Goal: Task Accomplishment & Management: Manage account settings

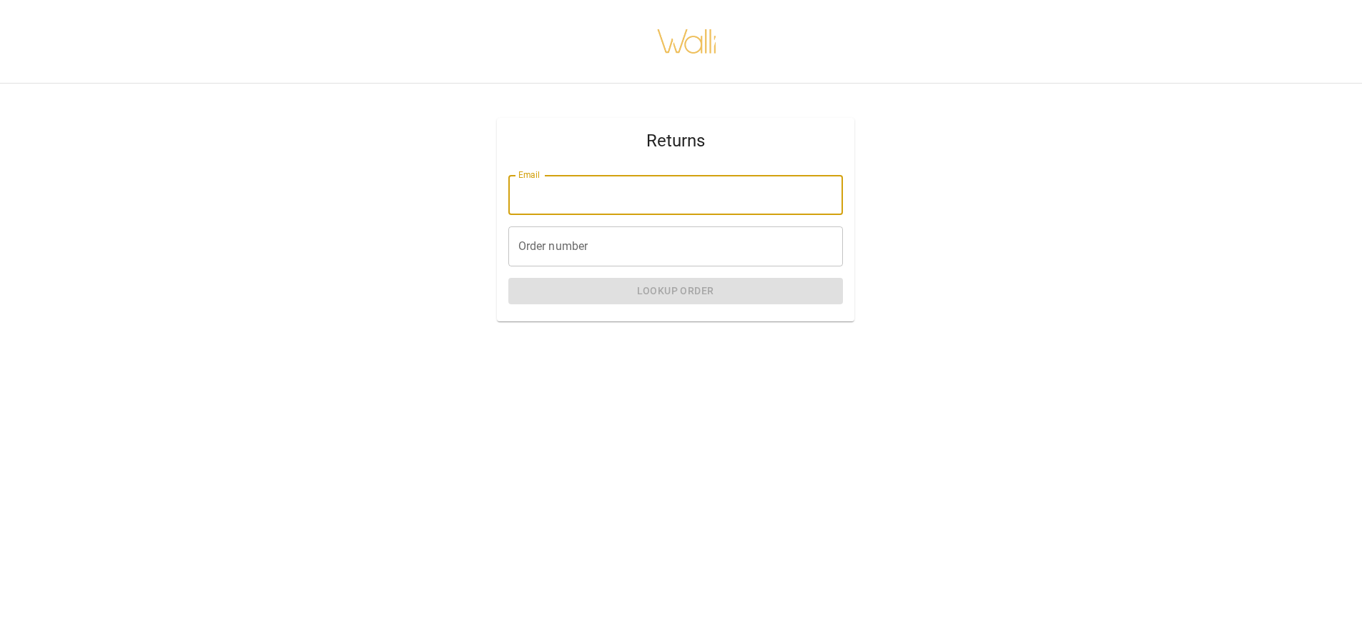
click at [578, 194] on input "Email" at bounding box center [675, 195] width 335 height 40
type input "**********"
click at [570, 247] on input "Order number" at bounding box center [675, 247] width 335 height 40
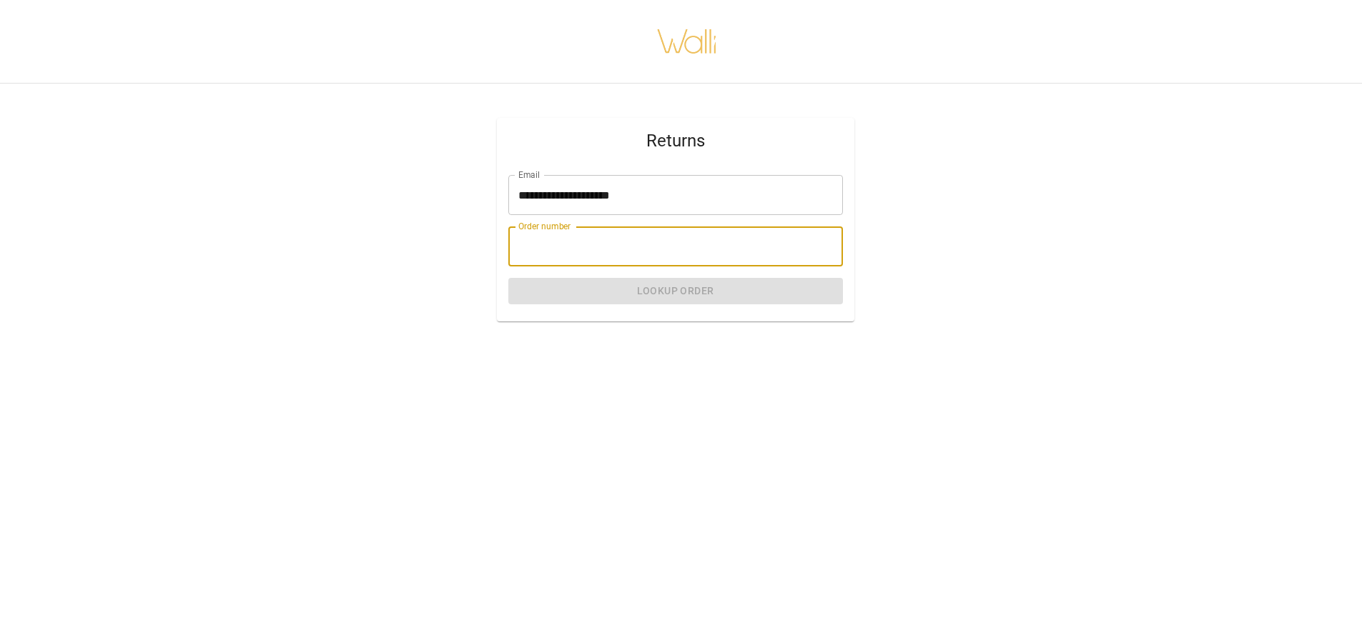
paste input "*******"
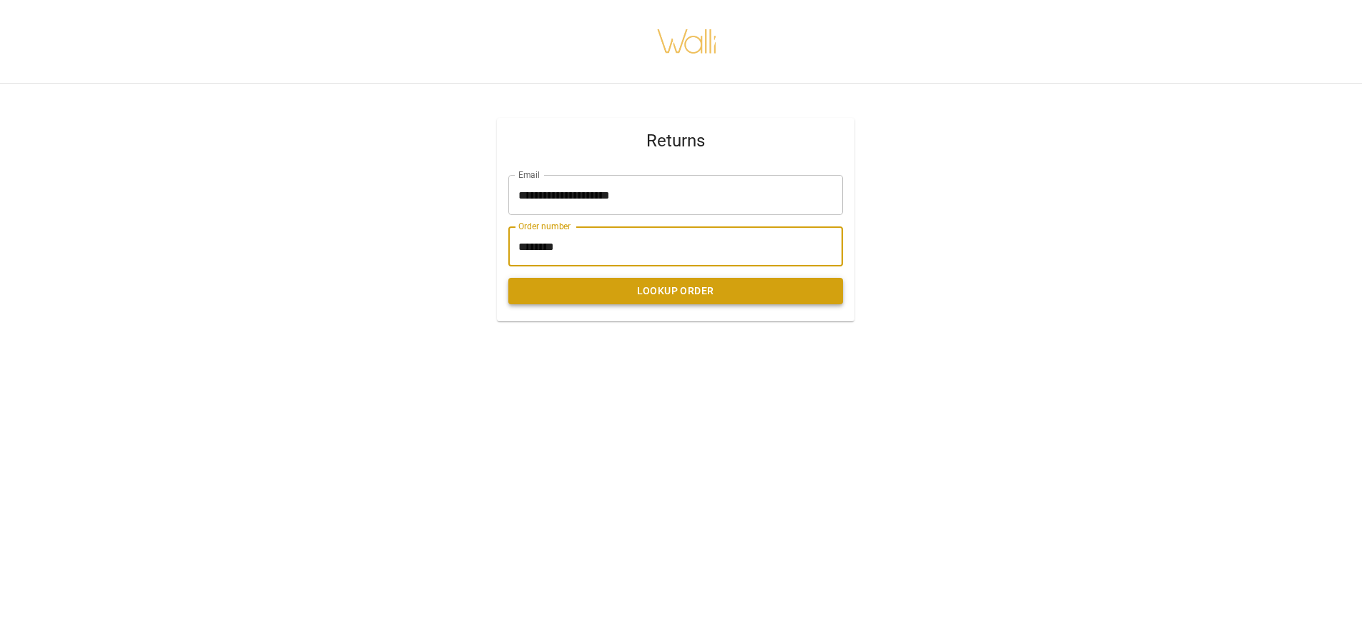
type input "*******"
click at [604, 284] on button "Lookup Order" at bounding box center [675, 291] width 335 height 26
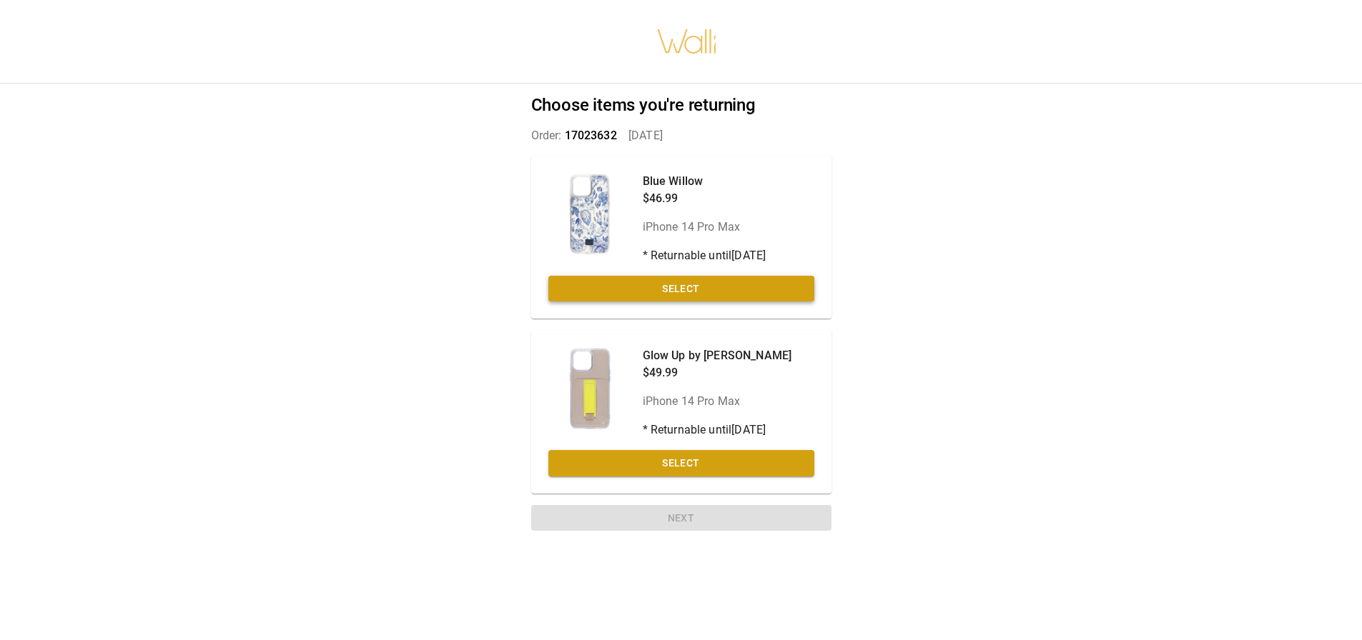
click at [598, 282] on button "Select" at bounding box center [681, 289] width 266 height 26
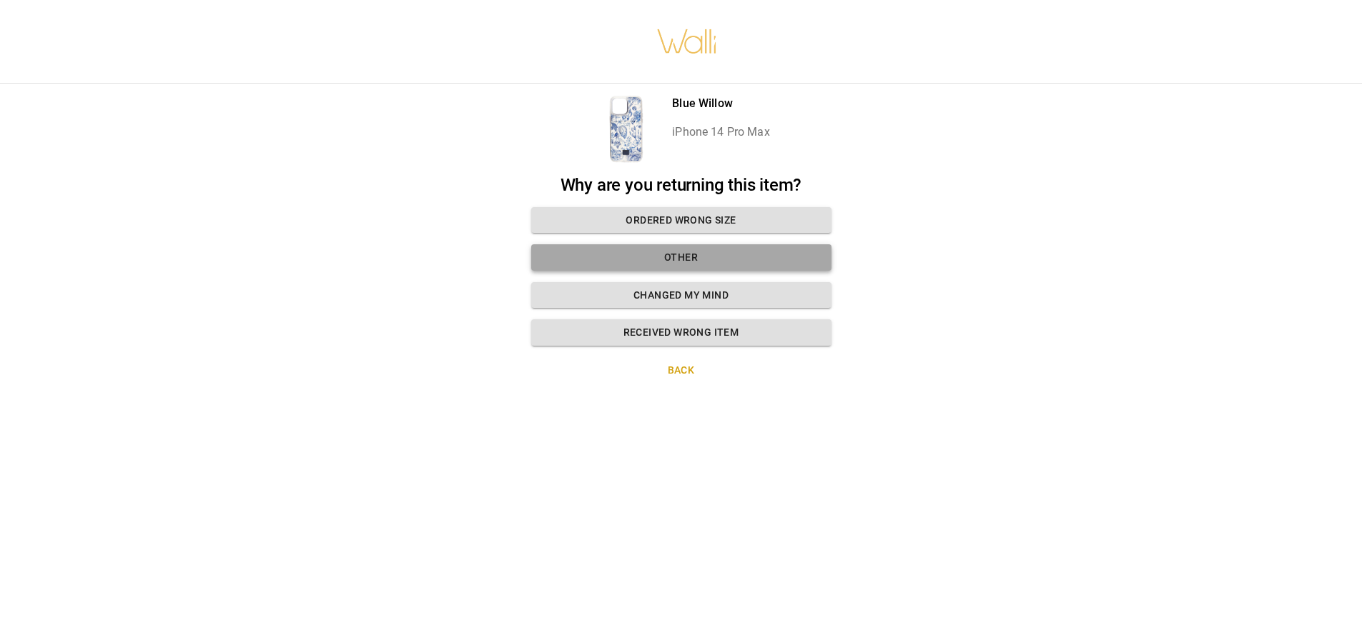
click at [606, 259] on button "Other" at bounding box center [681, 257] width 300 height 26
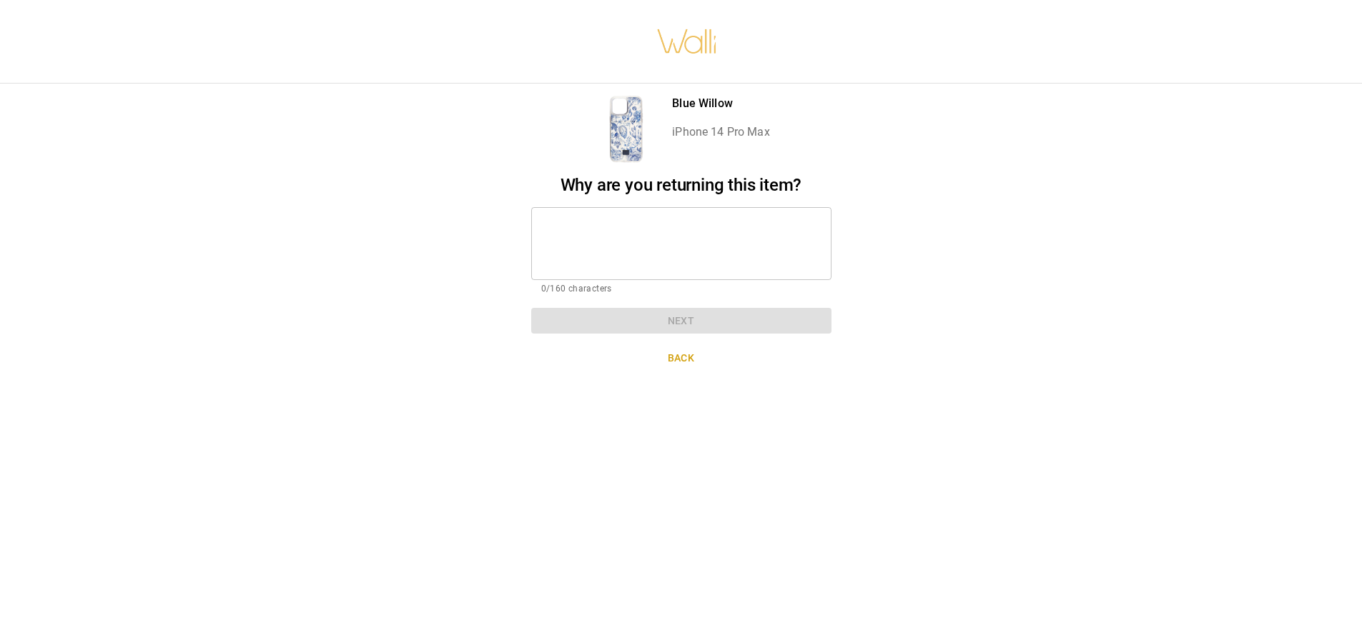
click at [608, 256] on textarea at bounding box center [681, 243] width 280 height 49
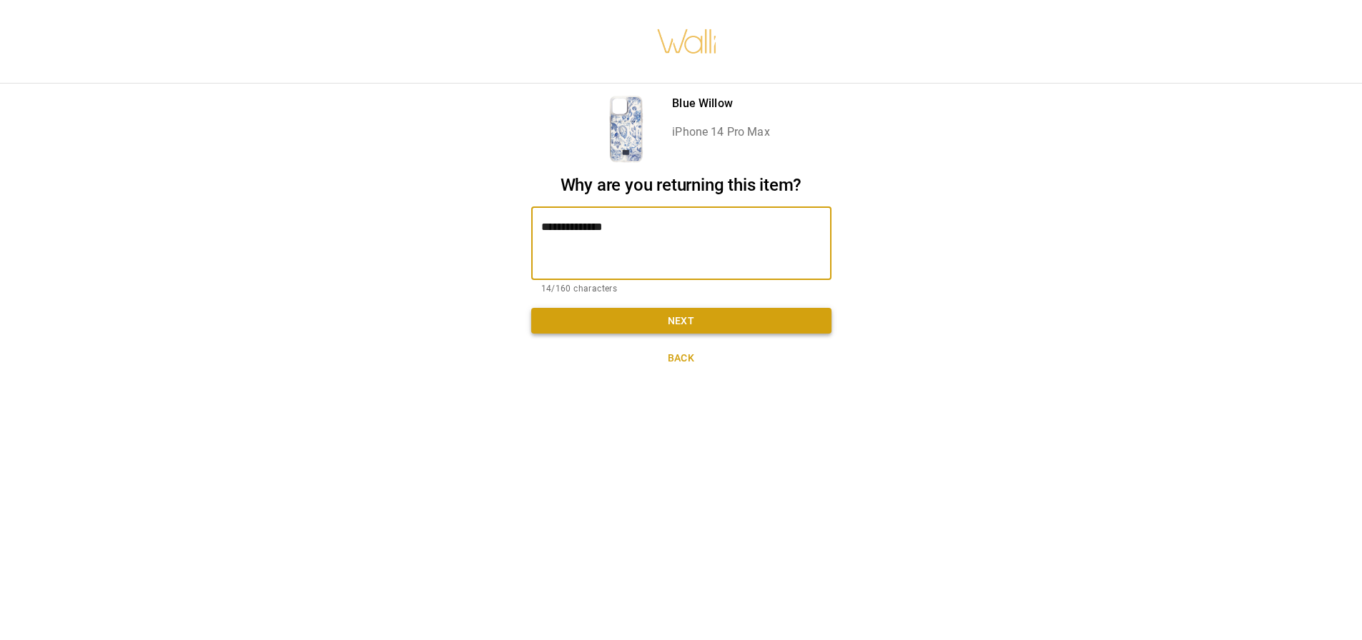
type textarea "**********"
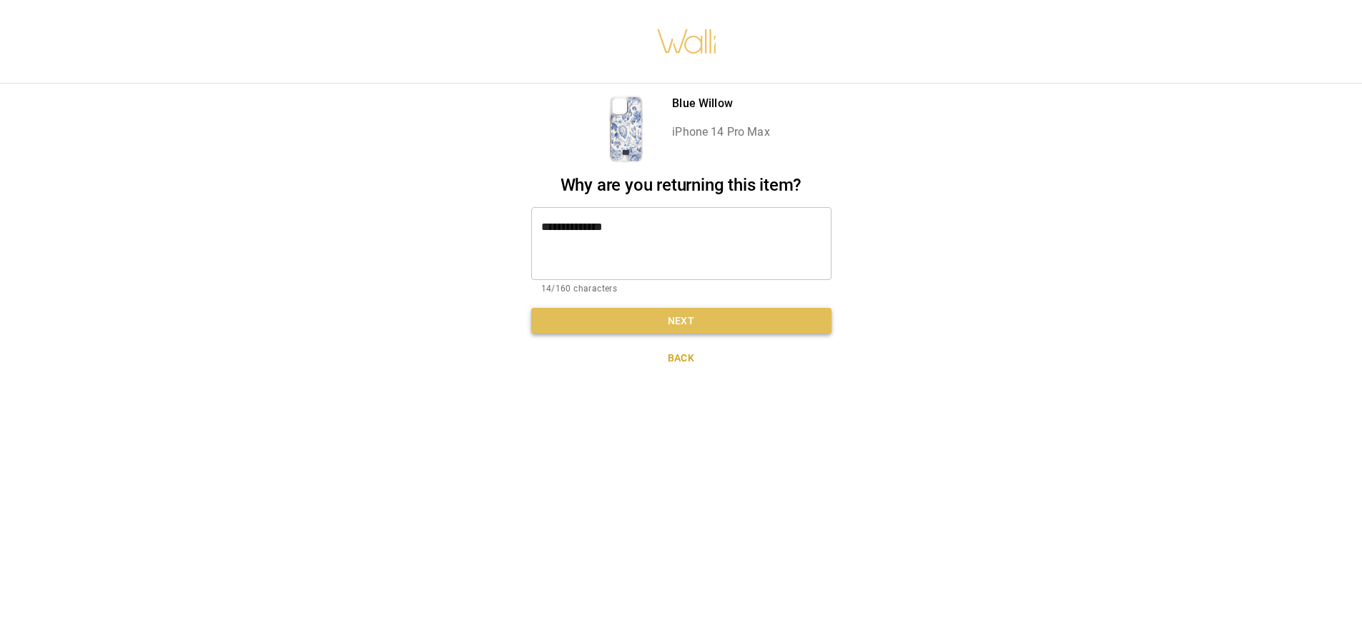
click at [662, 319] on button "Next" at bounding box center [681, 321] width 300 height 26
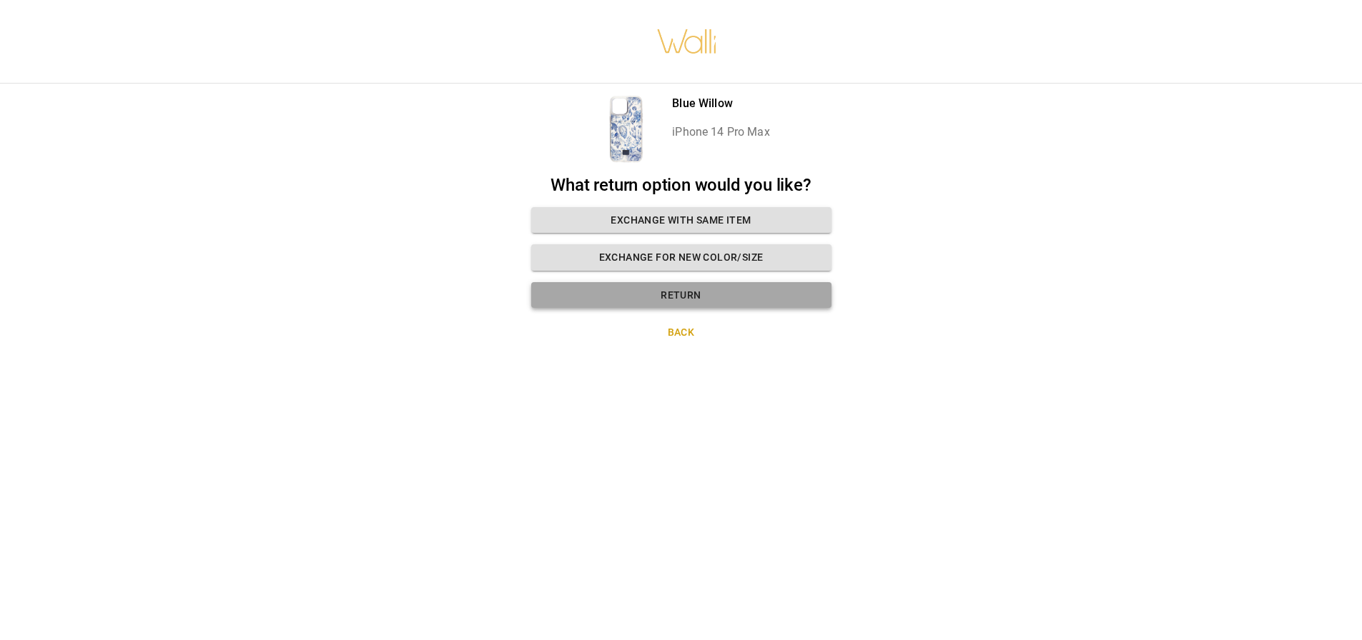
click at [622, 285] on button "Return" at bounding box center [681, 295] width 300 height 26
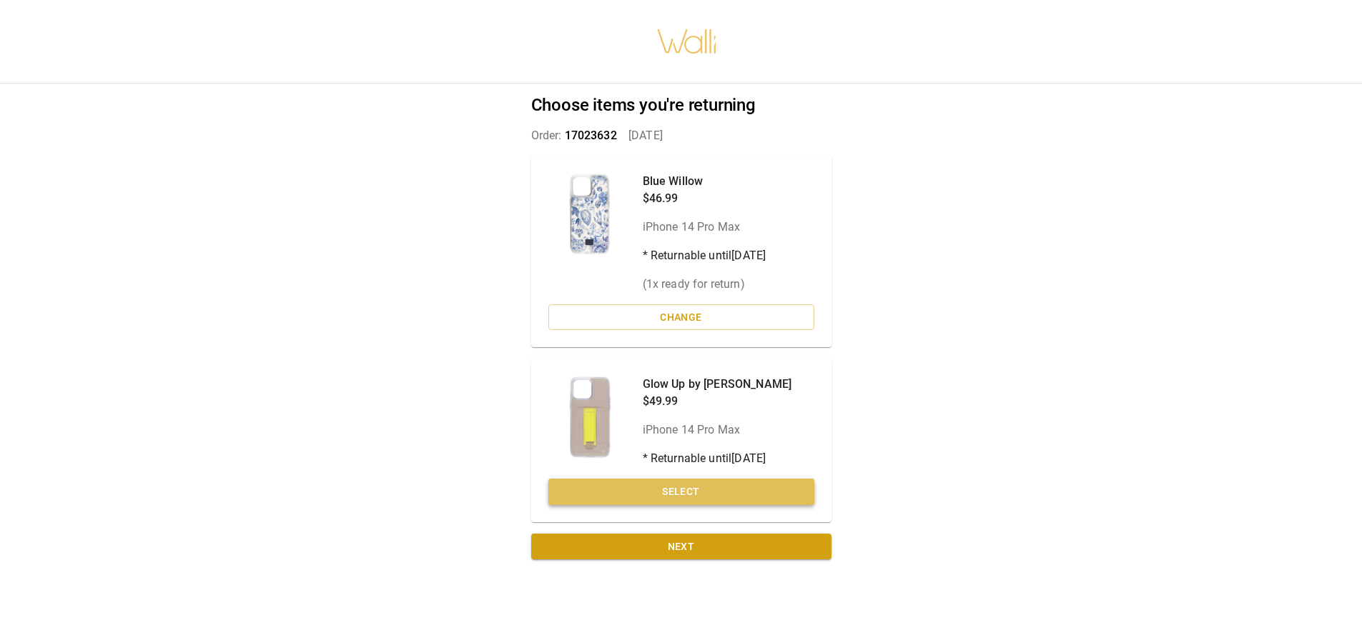
click at [689, 501] on button "Select" at bounding box center [681, 492] width 266 height 26
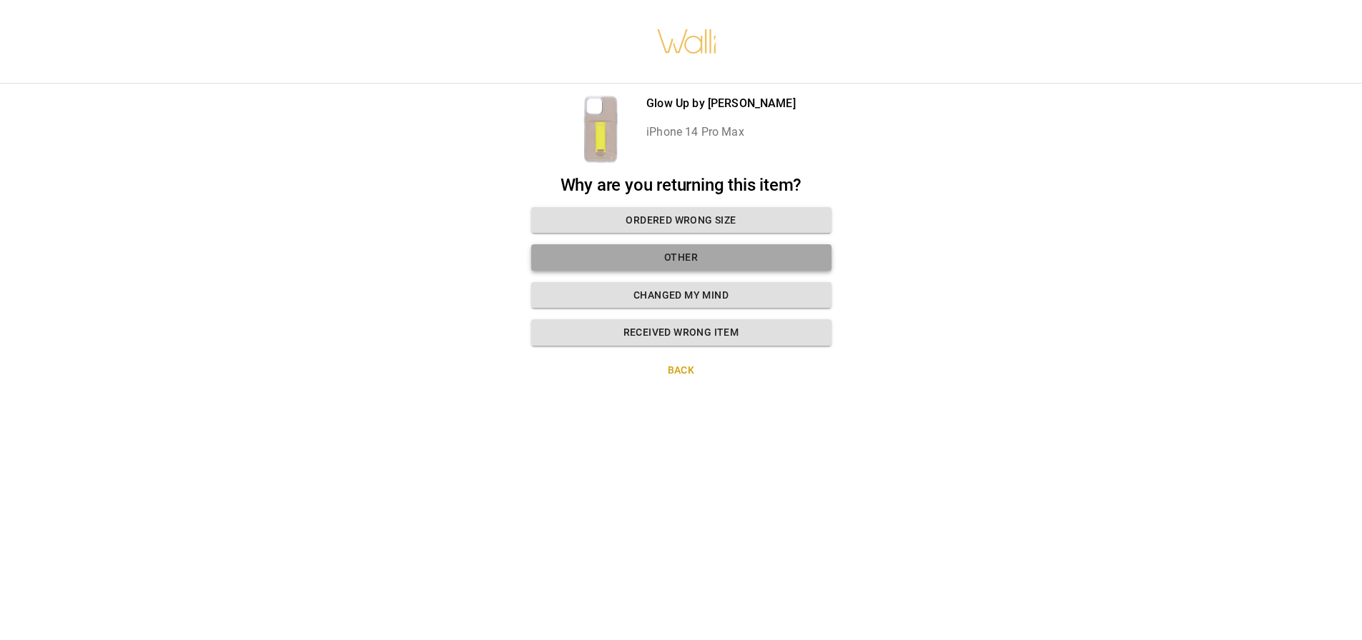
click at [628, 258] on button "Other" at bounding box center [681, 257] width 300 height 26
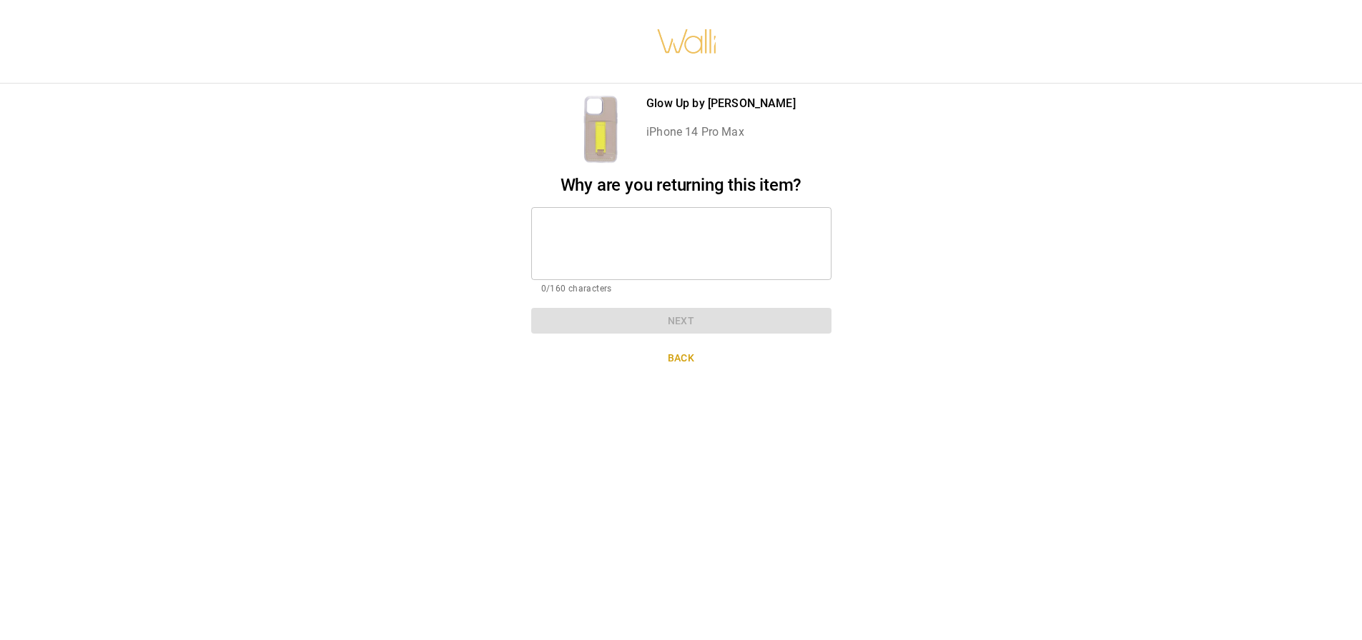
scroll to position [11, 0]
click at [624, 232] on textarea at bounding box center [681, 243] width 280 height 49
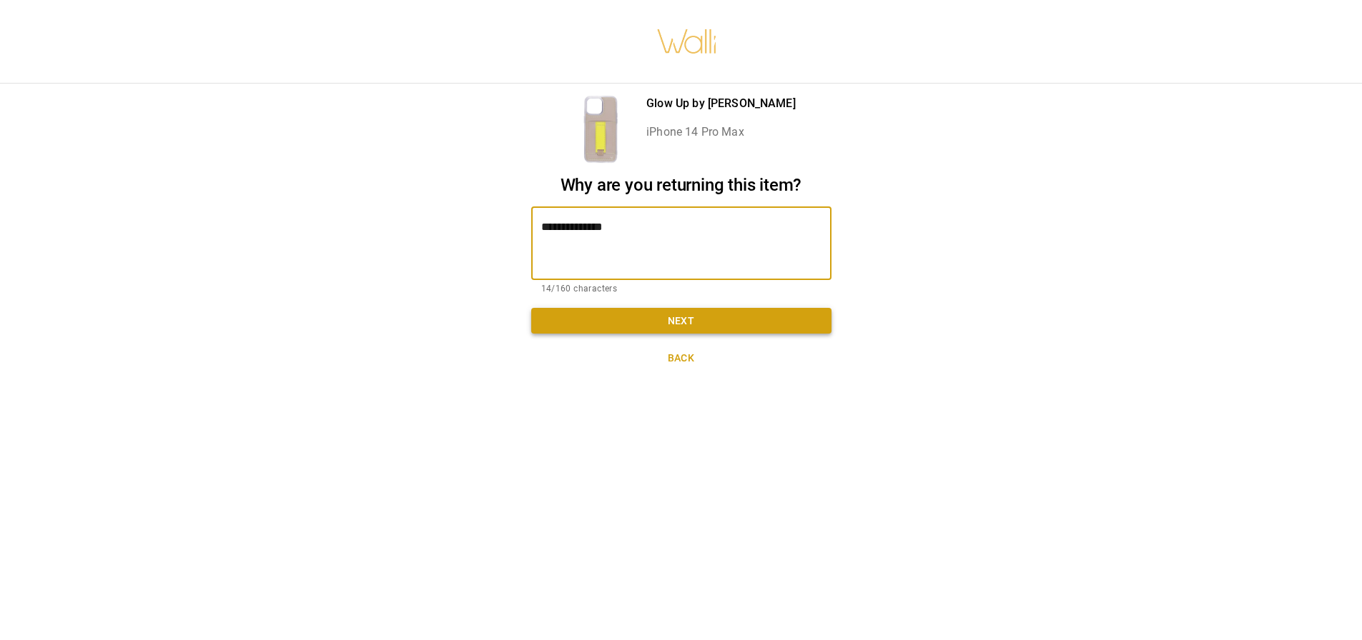
type textarea "**********"
click at [641, 314] on button "Next" at bounding box center [681, 321] width 300 height 26
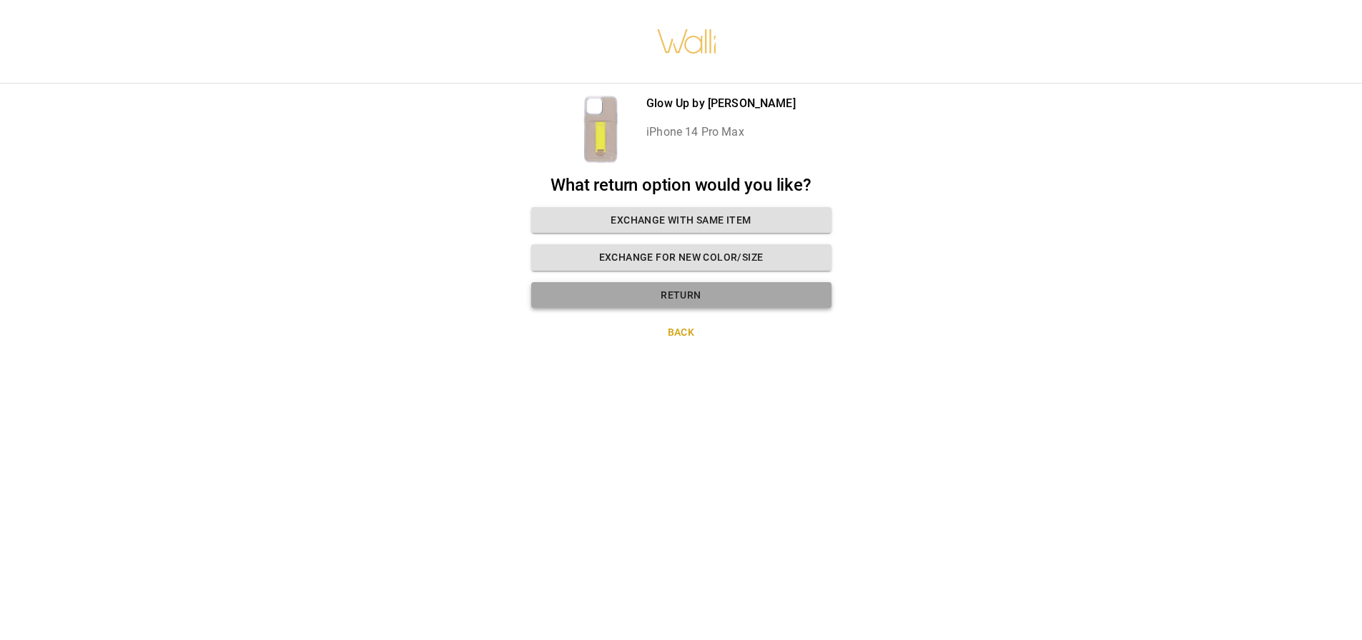
click at [637, 287] on button "Return" at bounding box center [681, 295] width 300 height 26
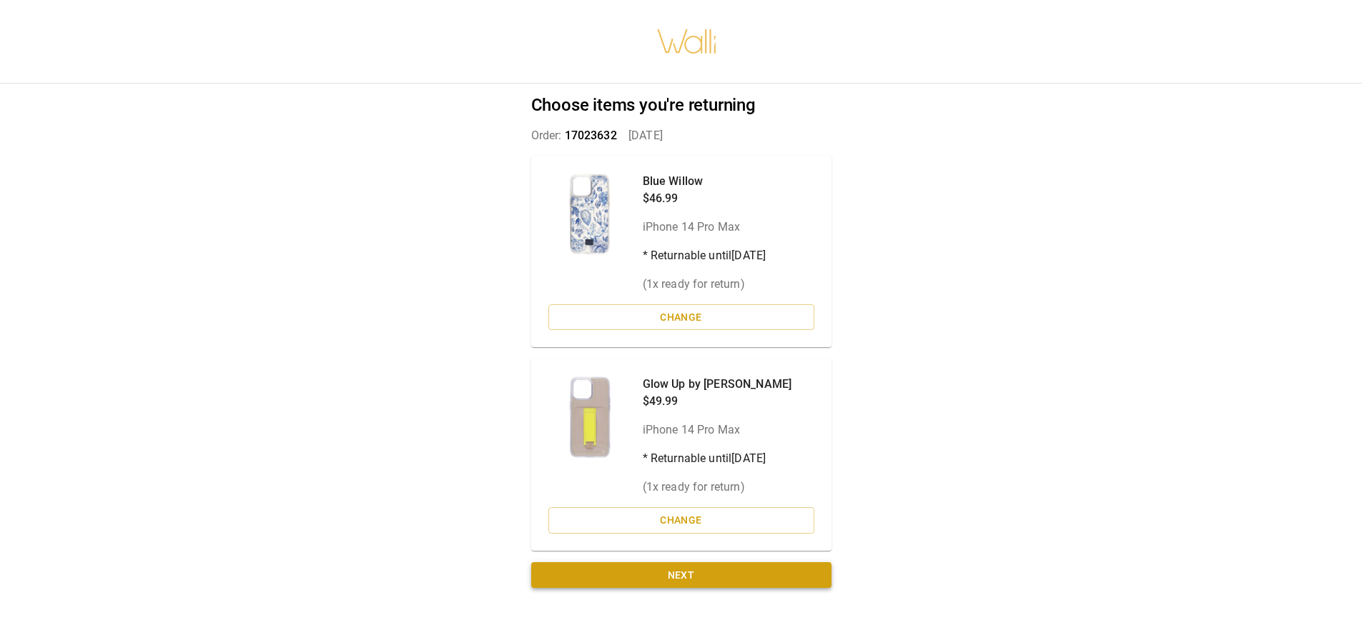
click at [678, 563] on button "Next" at bounding box center [681, 576] width 300 height 26
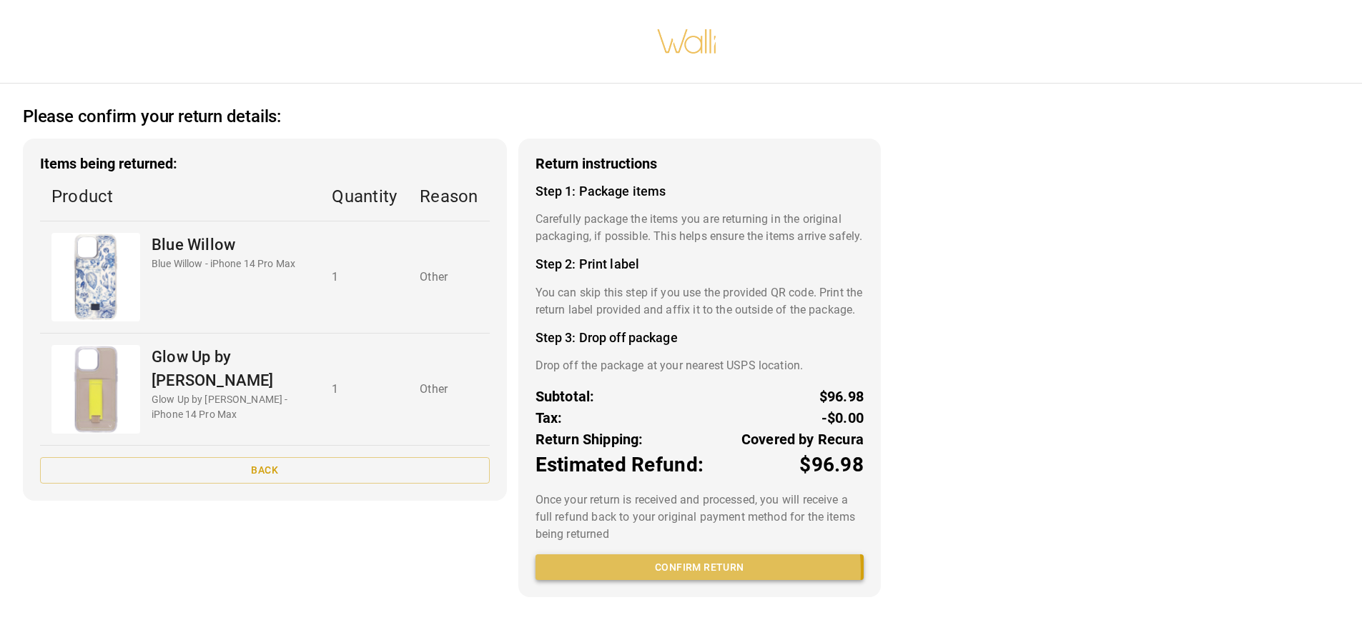
click at [678, 581] on button "Confirm return" at bounding box center [699, 568] width 328 height 26
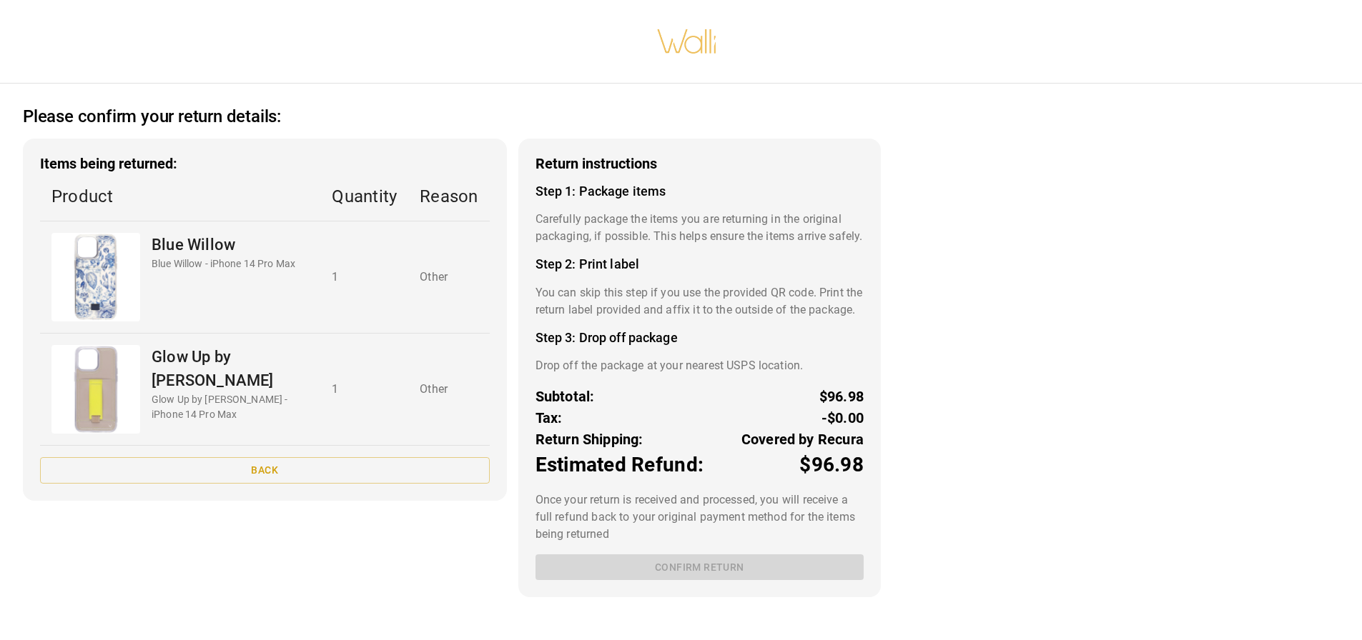
scroll to position [3, 0]
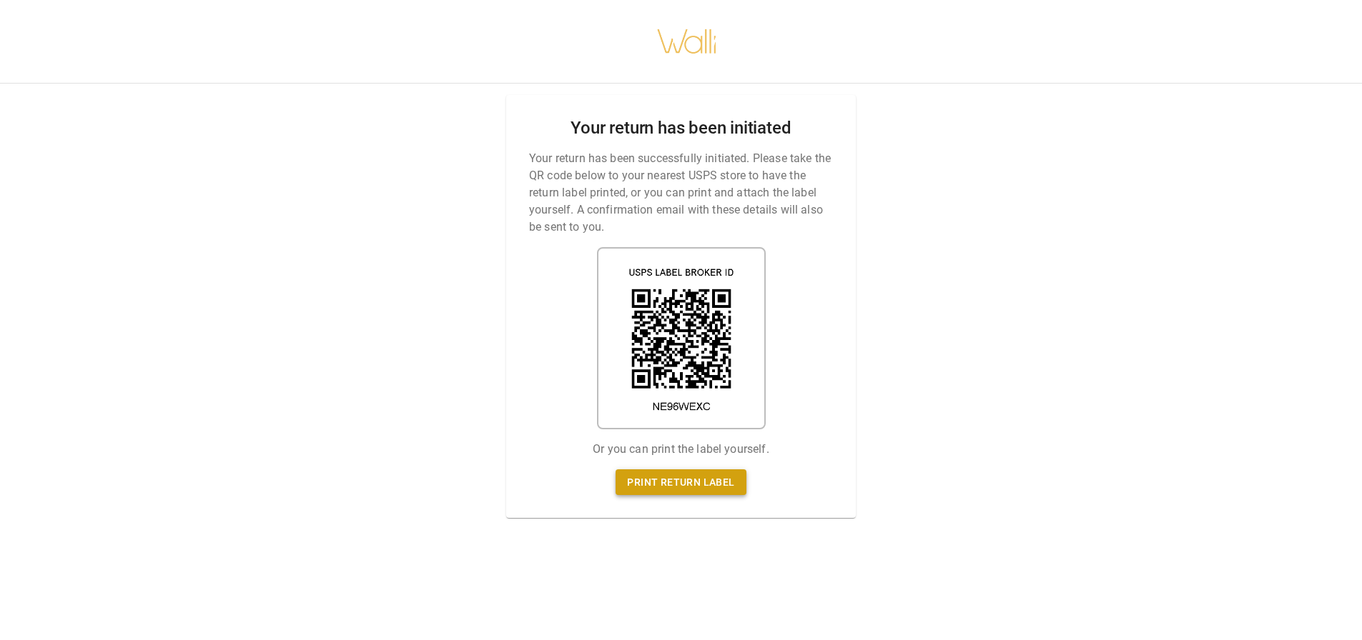
click at [657, 479] on link "Print return label" at bounding box center [680, 483] width 130 height 26
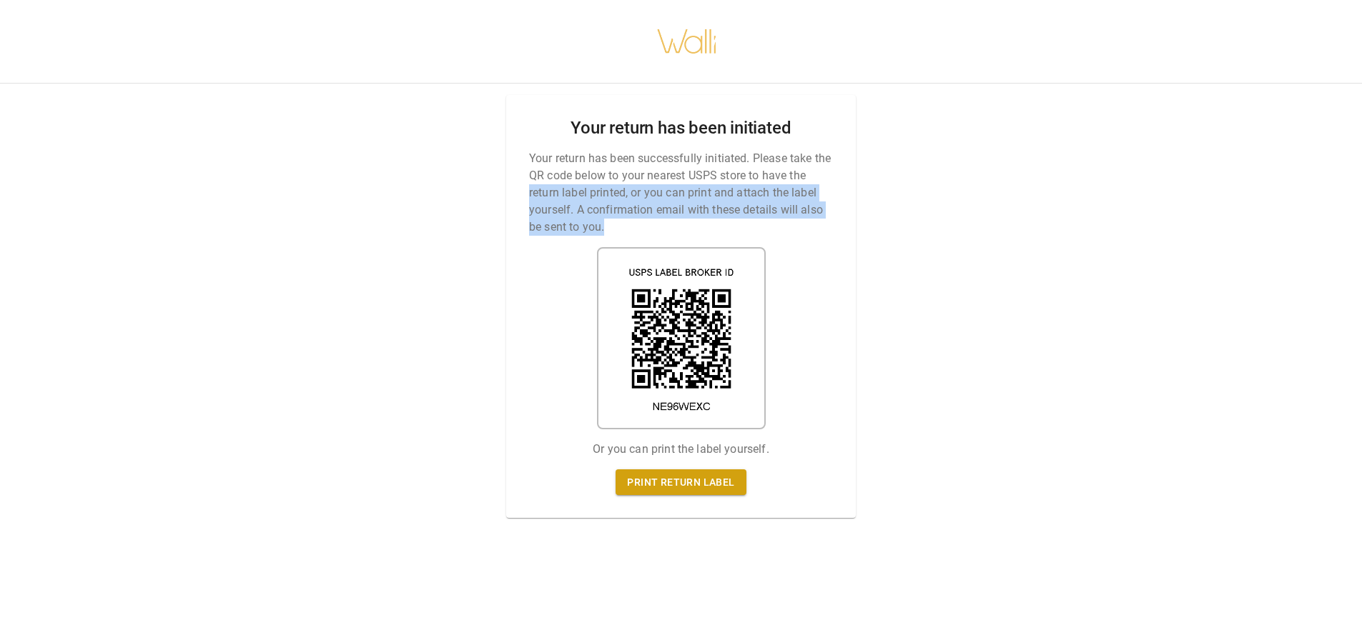
drag, startPoint x: 521, startPoint y: 184, endPoint x: 699, endPoint y: 189, distance: 178.1
click at [796, 221] on div "Your return has been initiated Your return has been successfully initiated. Ple…" at bounding box center [681, 306] width 350 height 423
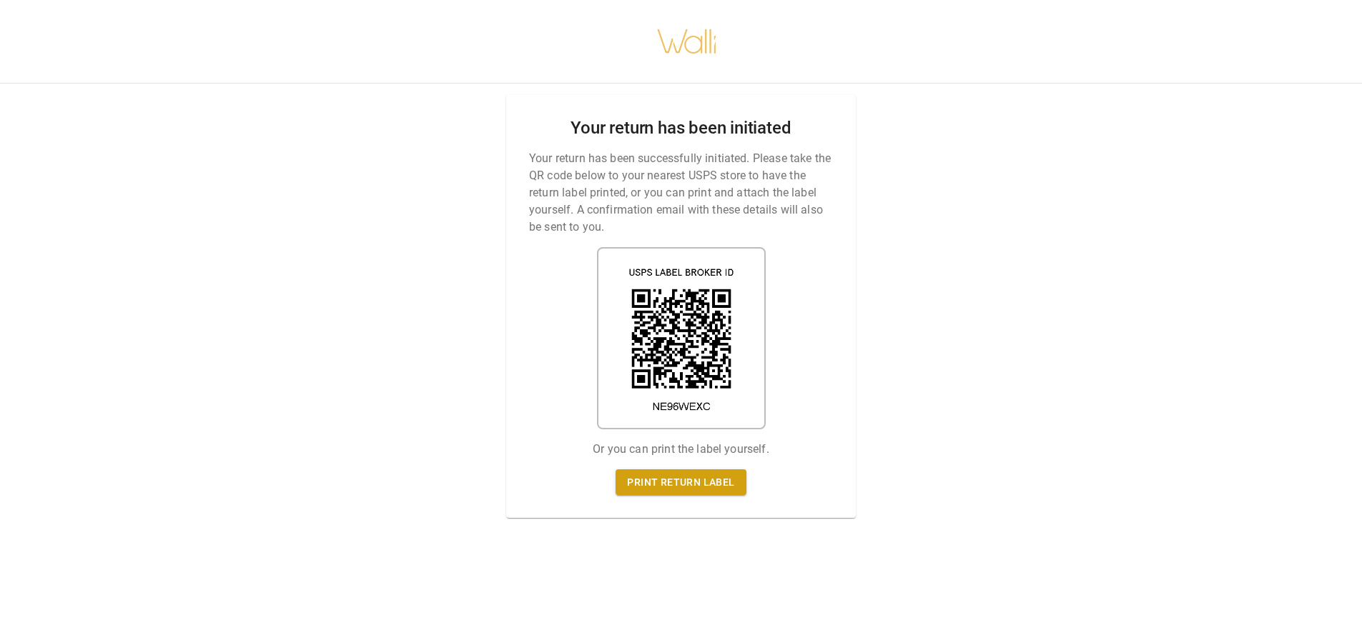
click at [599, 166] on p "Your return has been successfully initiated. Please take the QR code below to y…" at bounding box center [681, 193] width 304 height 86
